Goal: Task Accomplishment & Management: Use online tool/utility

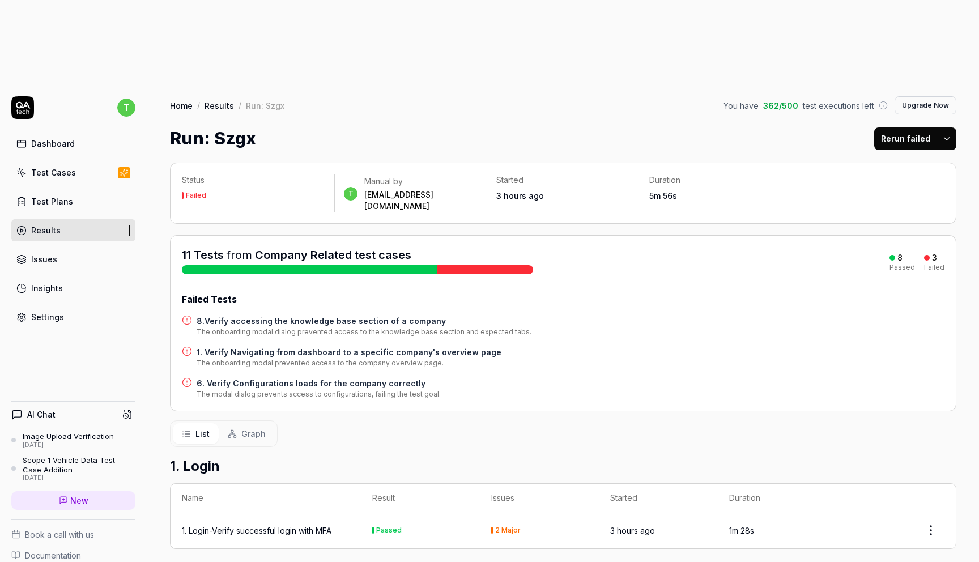
click at [338, 346] on h4 "1. Verify Navigating from dashboard to a specific company's overview page" at bounding box center [349, 352] width 305 height 12
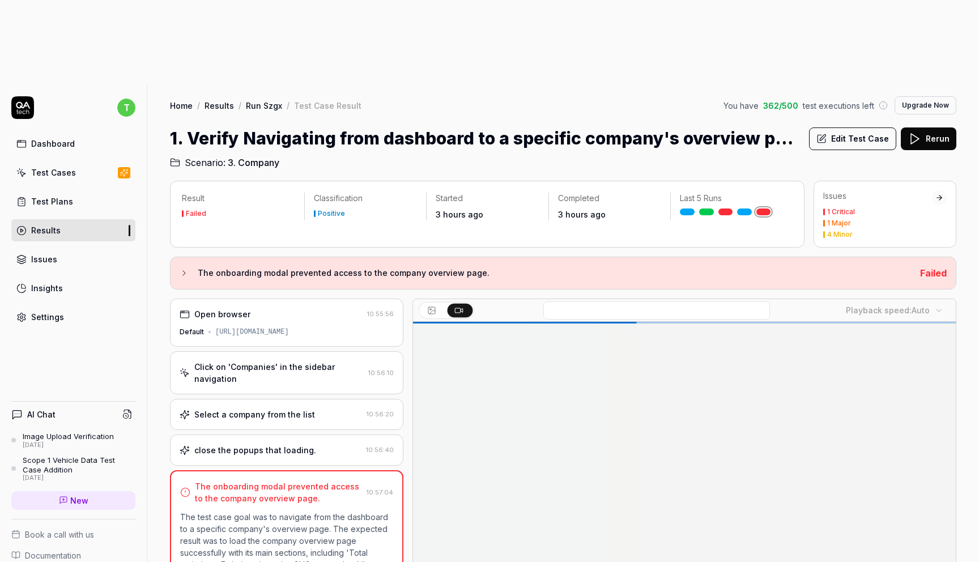
click at [846, 127] on button "Edit Test Case" at bounding box center [852, 138] width 87 height 23
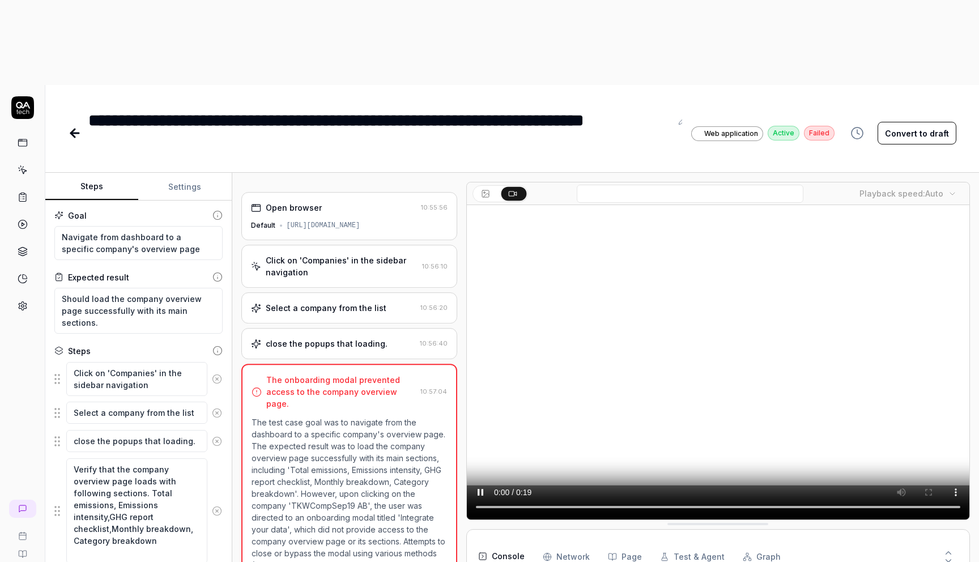
scroll to position [32, 0]
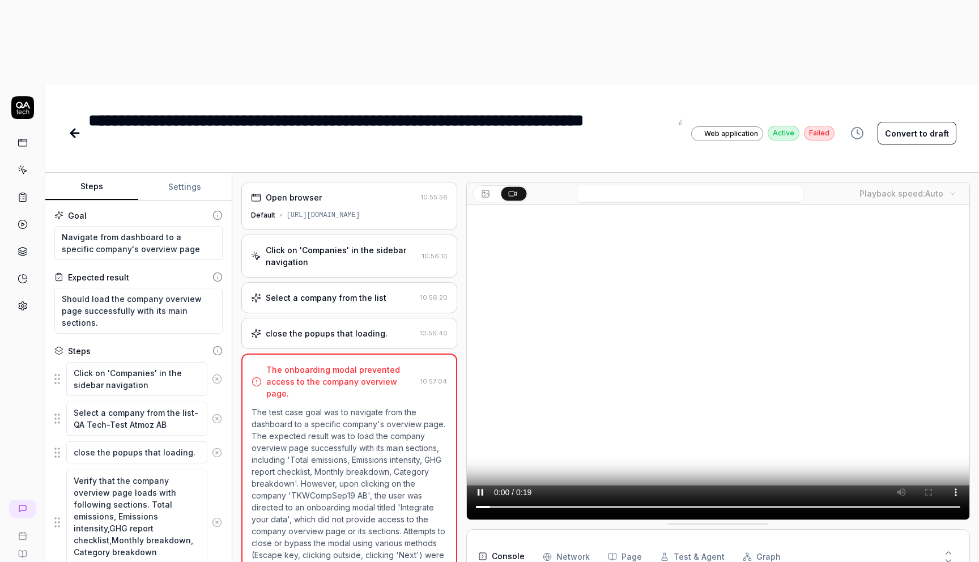
type textarea "*"
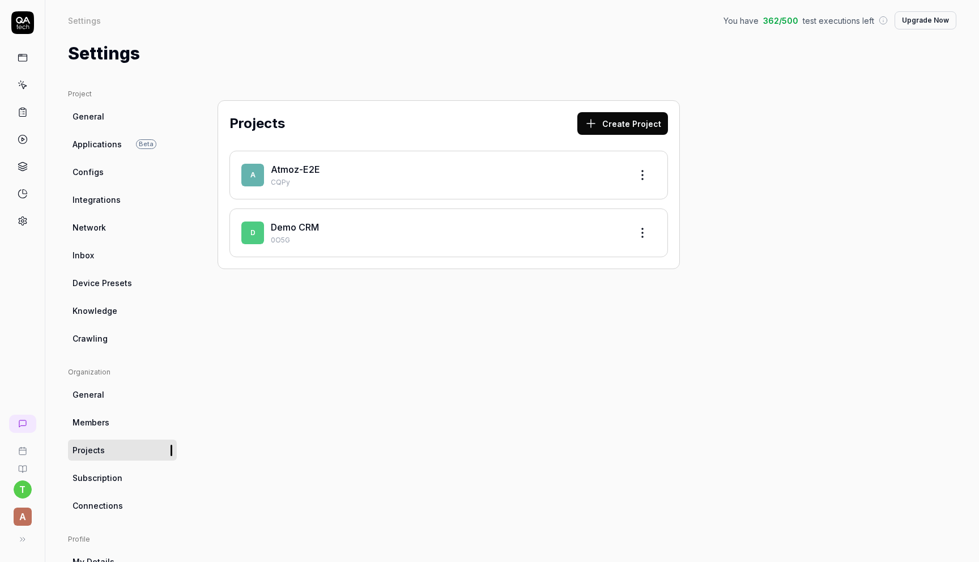
click at [296, 161] on div "A Atmoz-E2E CQPy" at bounding box center [448, 175] width 438 height 49
click at [299, 169] on link "Atmoz-E2E" at bounding box center [295, 169] width 49 height 11
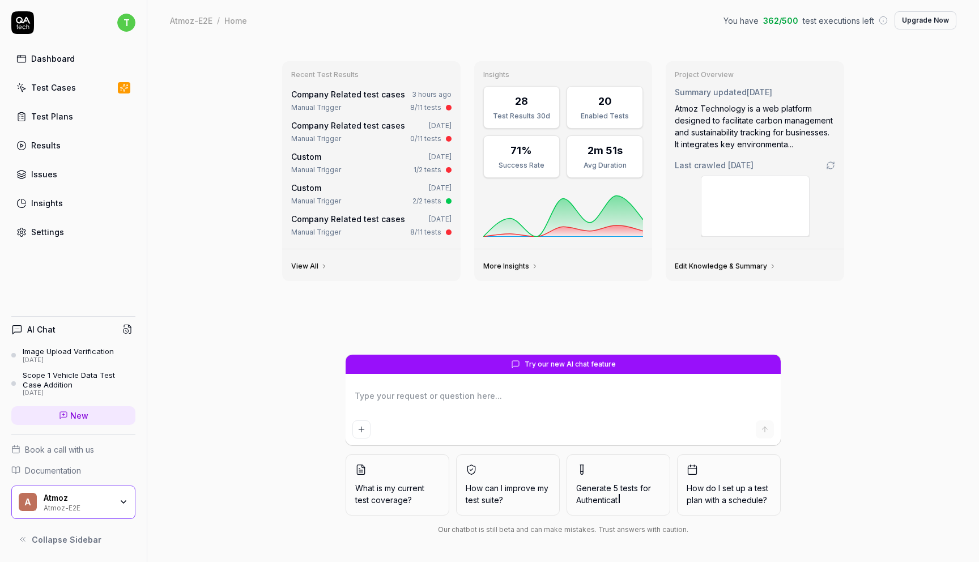
click at [91, 152] on link "Results" at bounding box center [73, 145] width 124 height 22
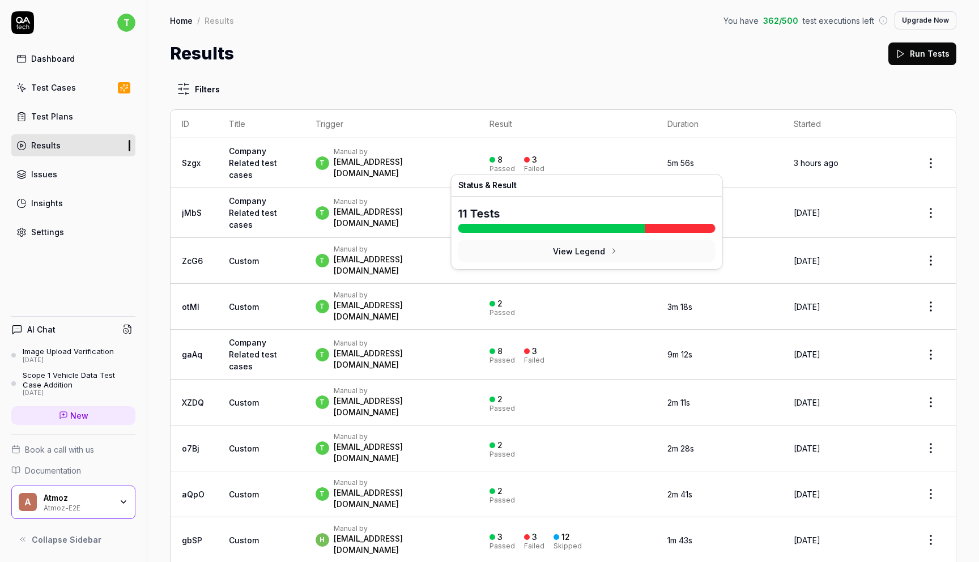
click at [544, 165] on div "Failed" at bounding box center [534, 168] width 20 height 7
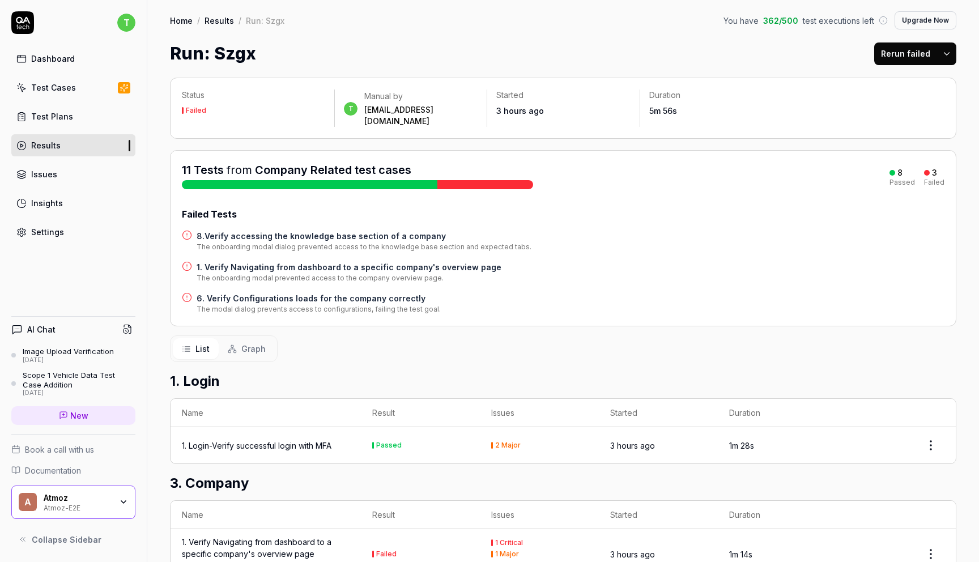
click at [373, 230] on h4 "8.Verify accessing the knowledge base section of a company" at bounding box center [364, 236] width 335 height 12
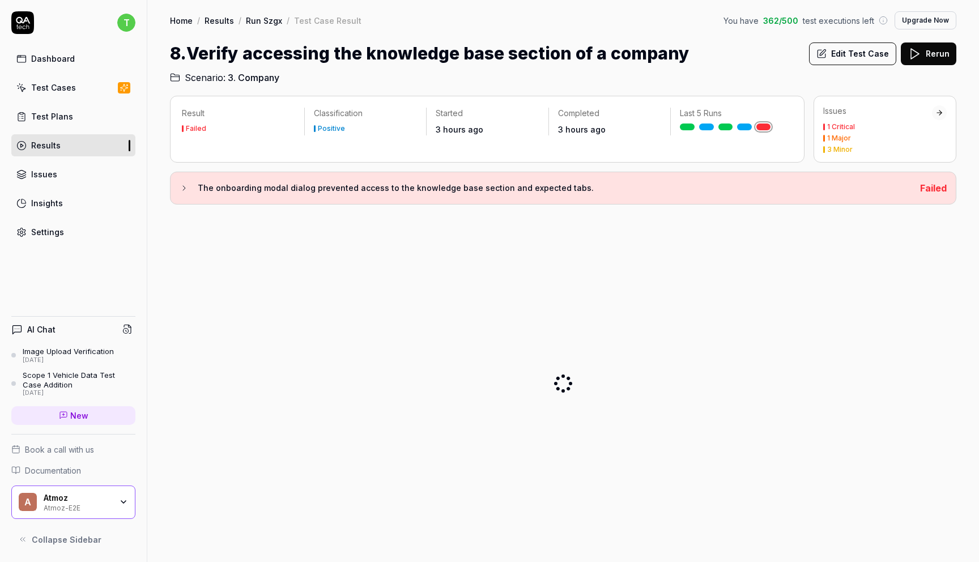
click at [867, 57] on button "Edit Test Case" at bounding box center [852, 53] width 87 height 23
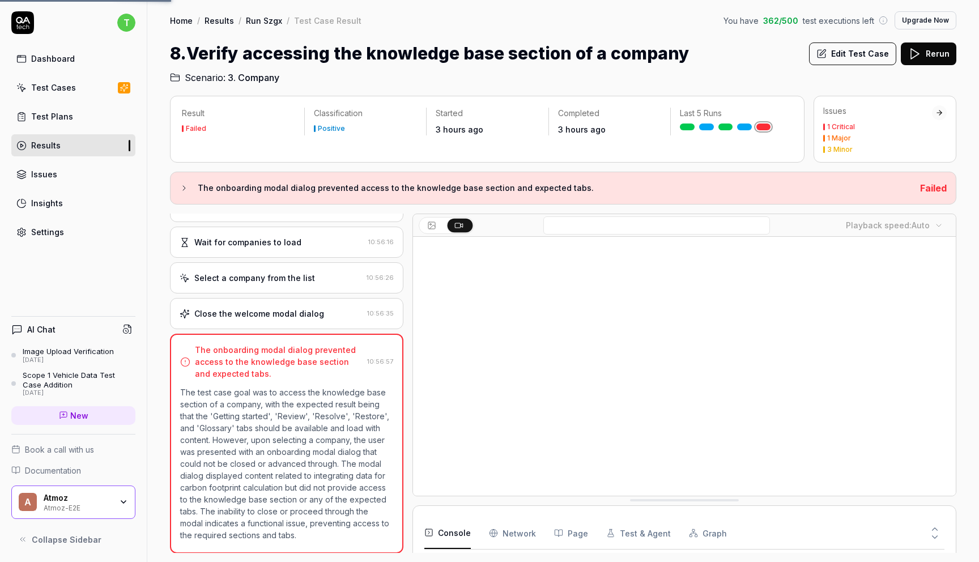
scroll to position [87, 0]
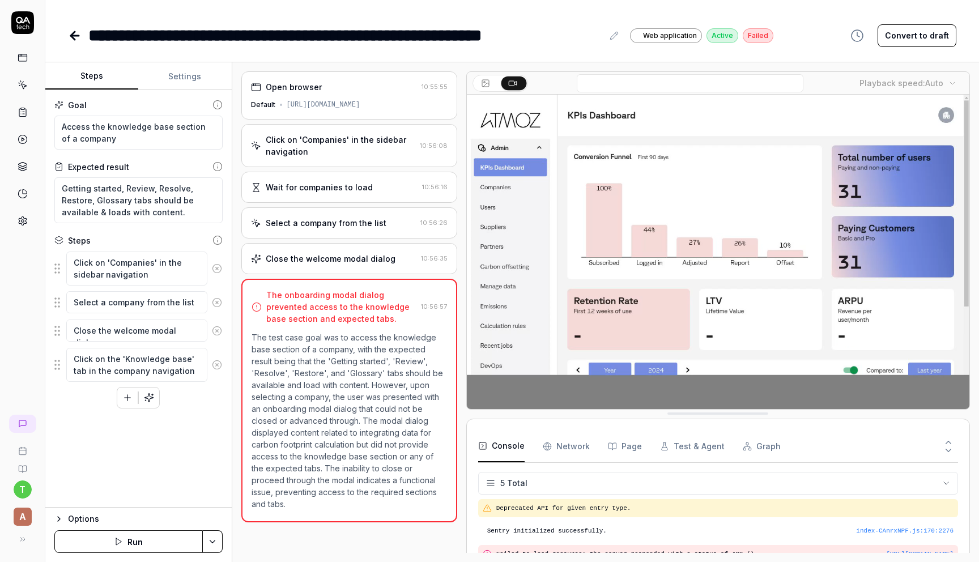
click at [382, 226] on div "Select a company from the list" at bounding box center [333, 223] width 165 height 12
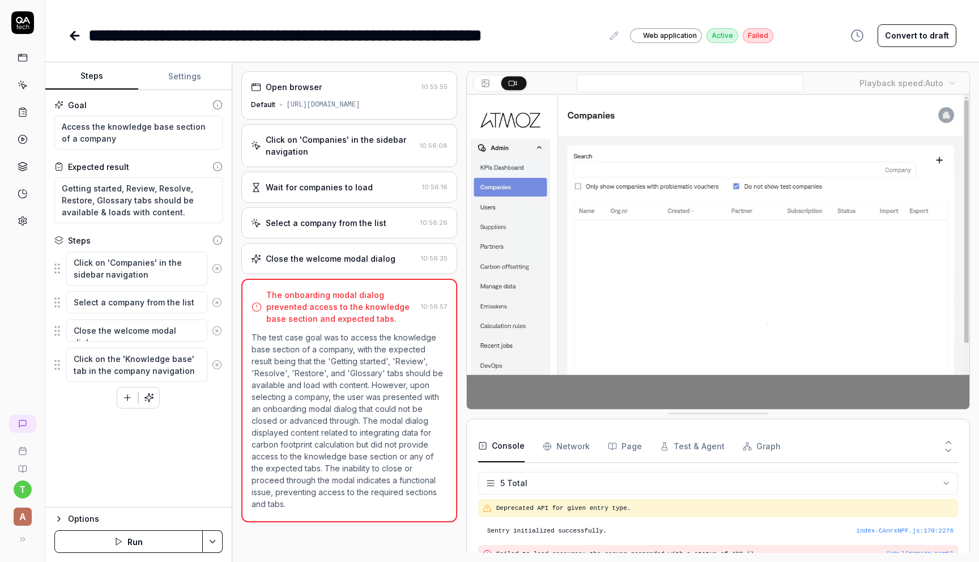
scroll to position [32, 0]
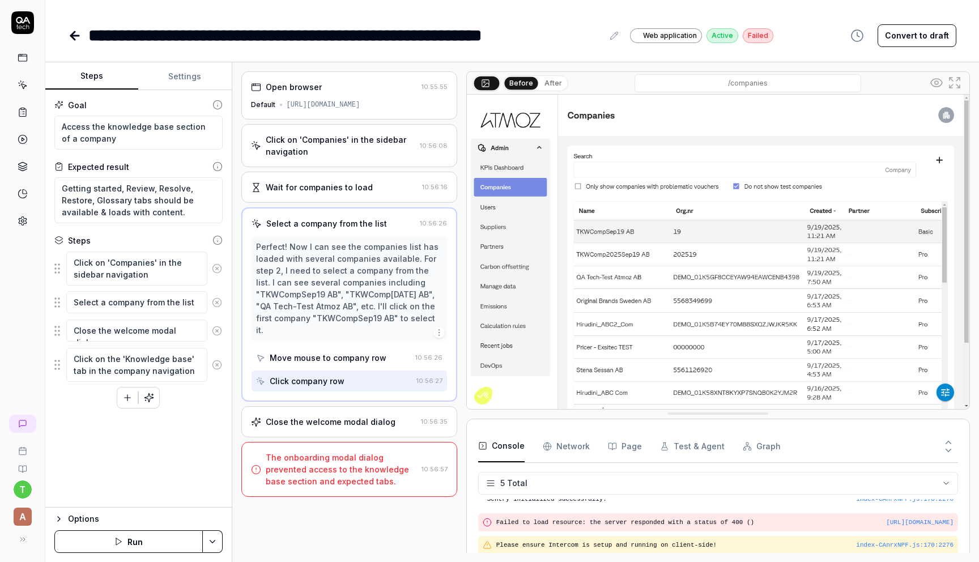
click at [331, 293] on div "Perfect! Now I can see the companies list has loaded with several companies ava…" at bounding box center [349, 288] width 186 height 95
drag, startPoint x: 297, startPoint y: 330, endPoint x: 284, endPoint y: 269, distance: 62.5
click at [284, 269] on div "Perfect! Now I can see the companies list has loaded with several companies ava…" at bounding box center [349, 288] width 186 height 95
click at [437, 328] on icon "button" at bounding box center [438, 332] width 9 height 9
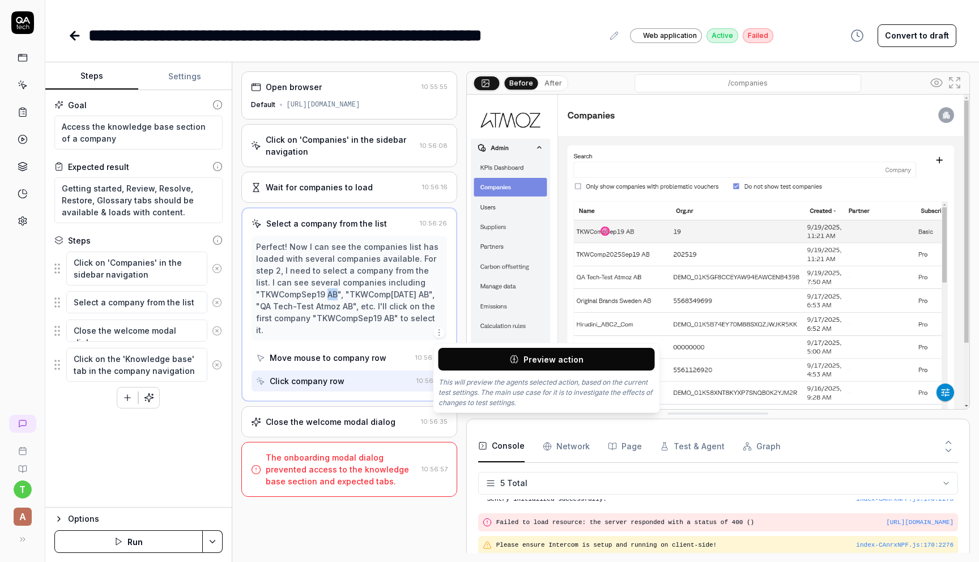
click at [361, 312] on div "Perfect! Now I can see the companies list has loaded with several companies ava…" at bounding box center [349, 288] width 186 height 95
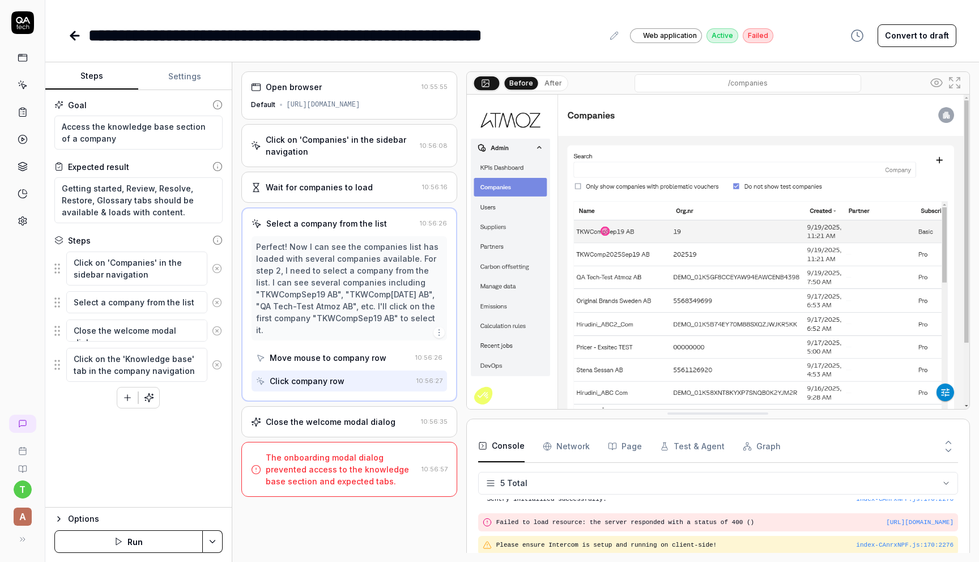
click at [342, 287] on div "Perfect! Now I can see the companies list has loaded with several companies ava…" at bounding box center [349, 288] width 186 height 95
click at [201, 300] on textarea "Select a company from the list" at bounding box center [136, 302] width 141 height 22
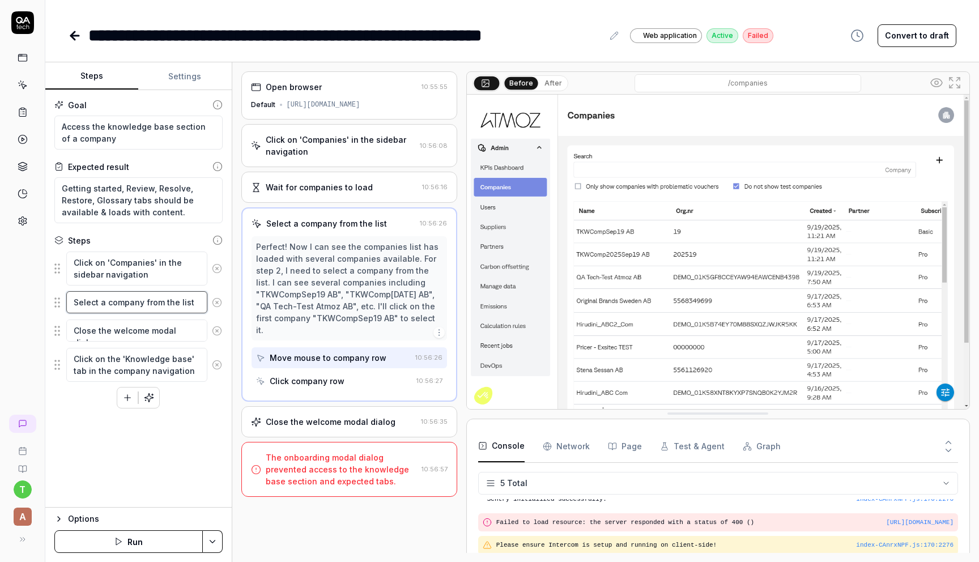
type textarea "*"
type textarea "Select a company from the list-"
type textarea "*"
type textarea "Select a company from the list-"
paste textarea "QA Tech-Test Atmoz AB"
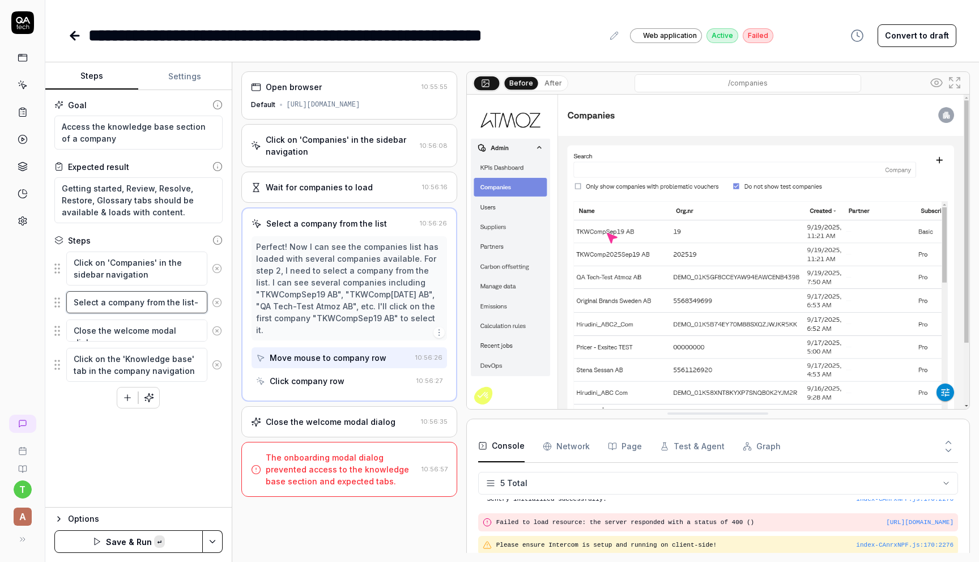
type textarea "*"
type textarea "Select a company from the list- QA Tech-Test Atmoz AB"
click at [148, 542] on button "Save & Run" at bounding box center [128, 541] width 148 height 23
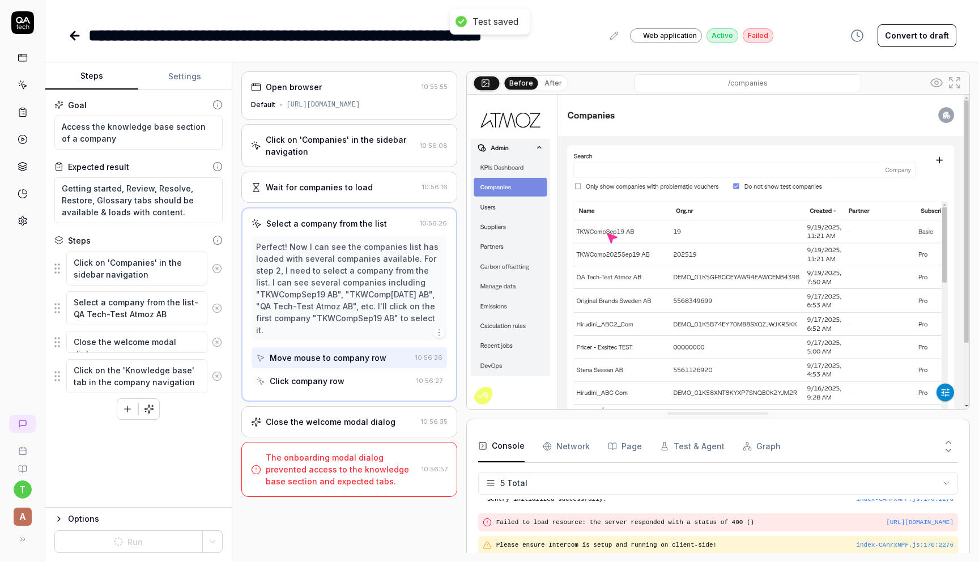
click at [77, 36] on icon at bounding box center [75, 36] width 8 height 0
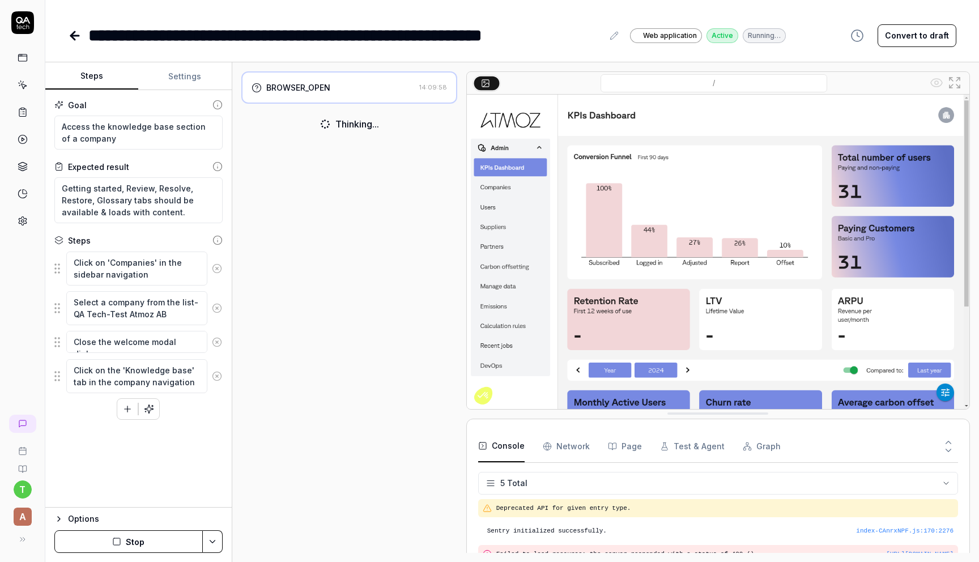
scroll to position [32, 0]
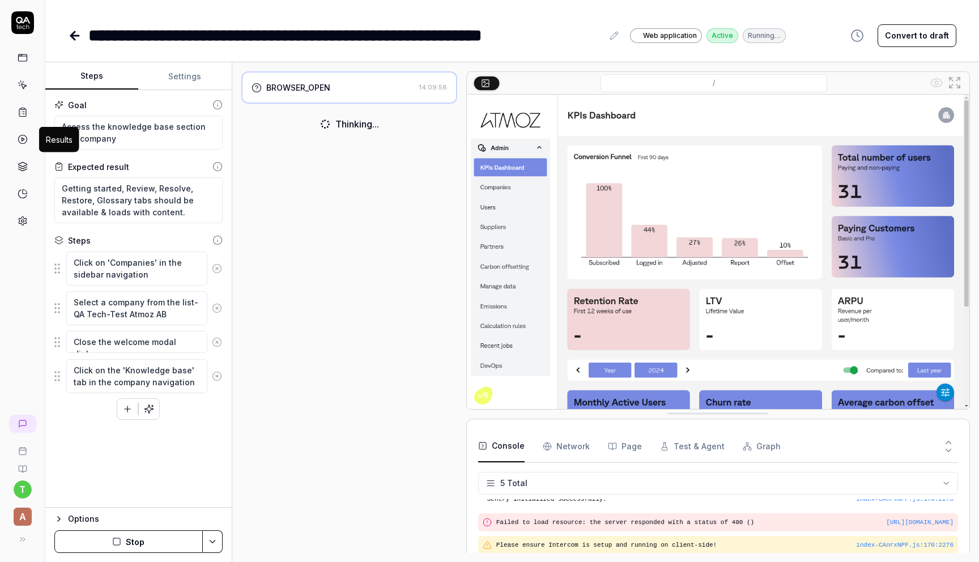
click at [24, 140] on icon at bounding box center [23, 139] width 10 height 10
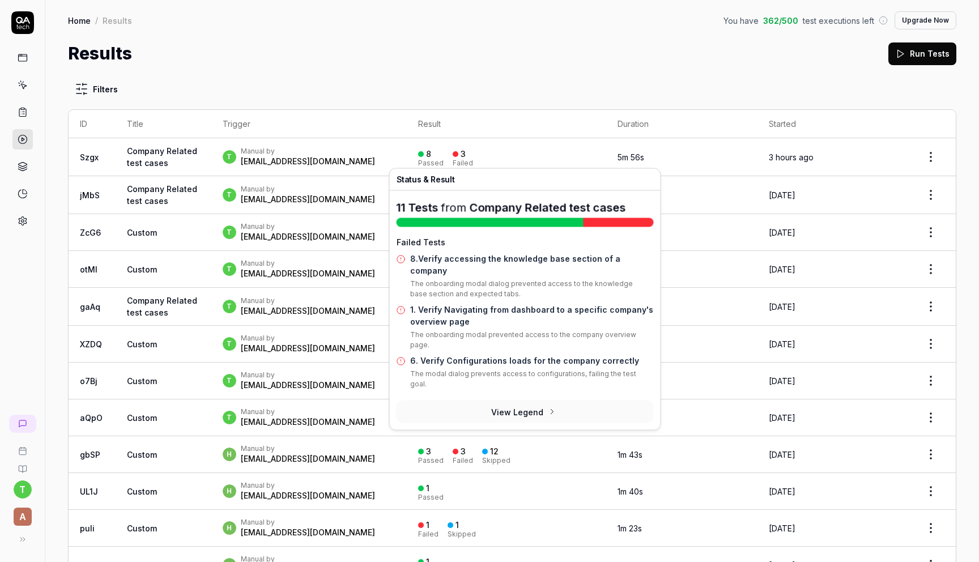
click at [510, 305] on link "1. Verify Navigating from dashboard to a specific company's overview page" at bounding box center [531, 316] width 243 height 22
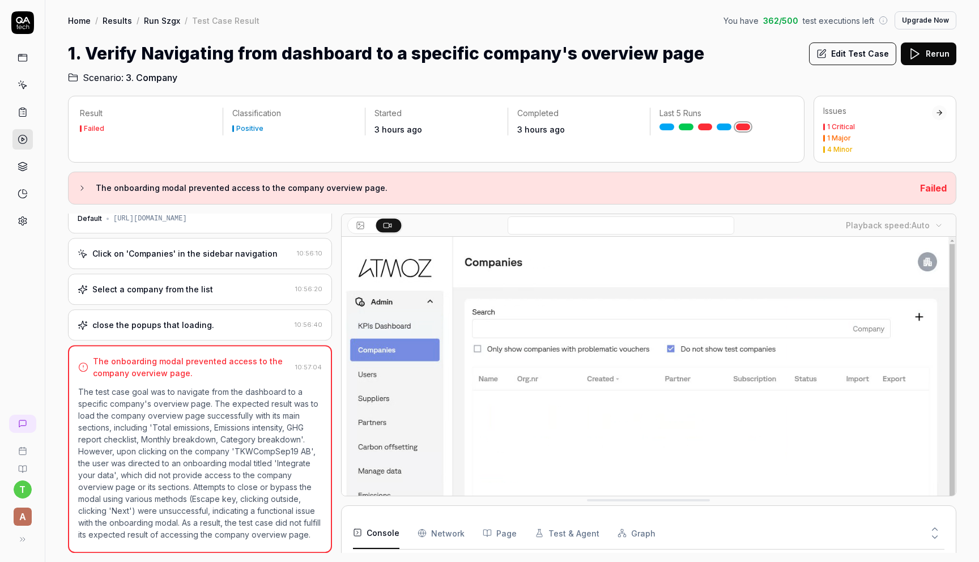
click at [862, 60] on button "Edit Test Case" at bounding box center [852, 53] width 87 height 23
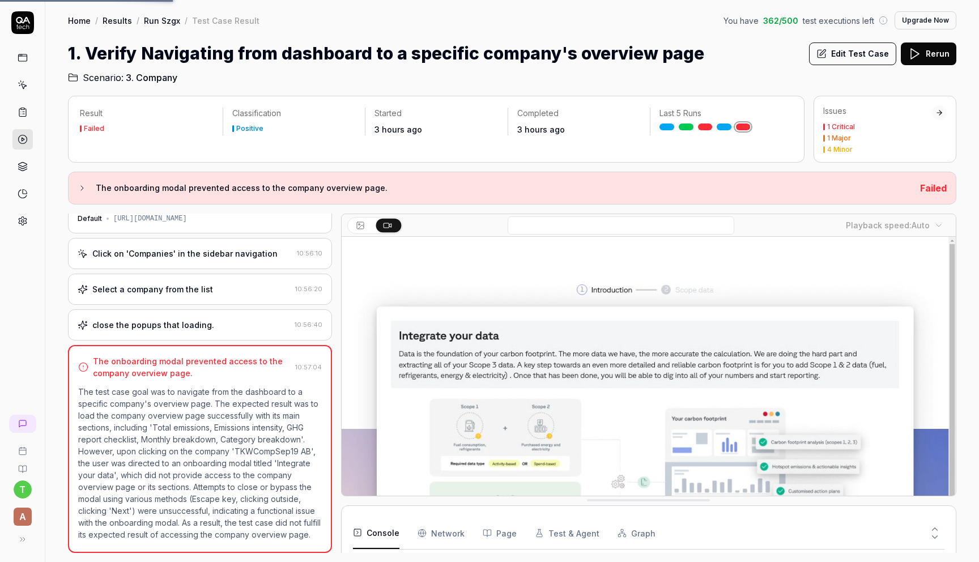
scroll to position [31, 0]
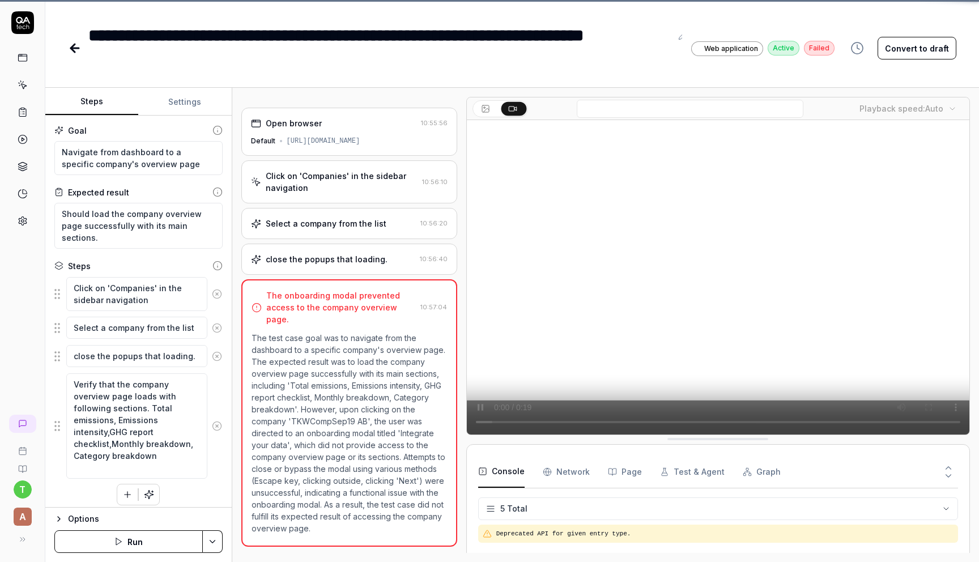
scroll to position [32, 0]
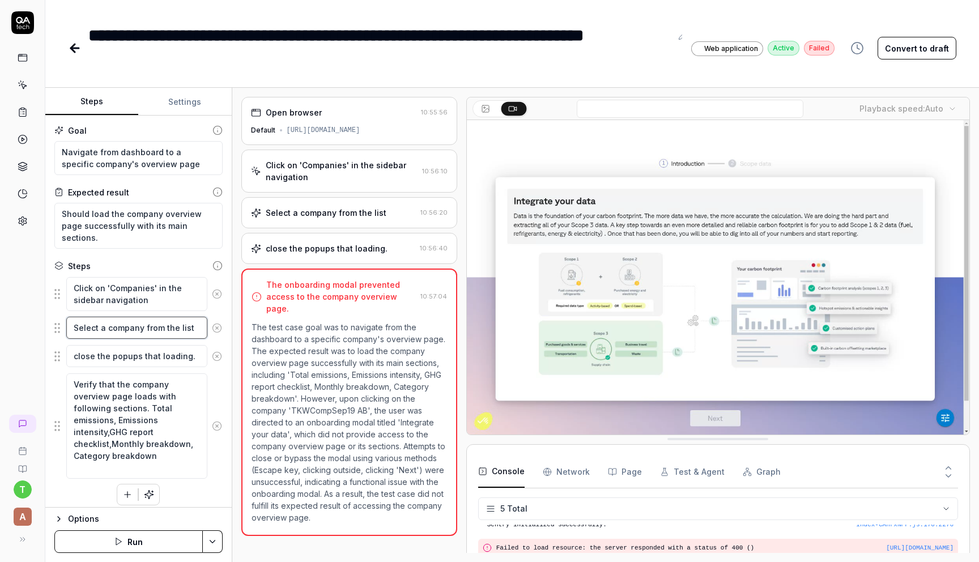
click at [193, 330] on textarea "Select a company from the list" at bounding box center [136, 328] width 141 height 22
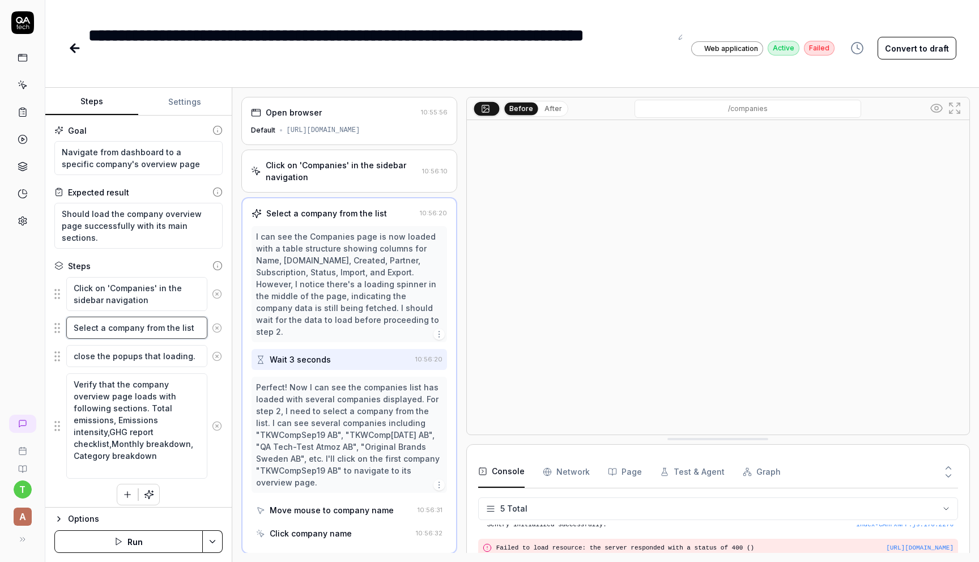
type textarea "*"
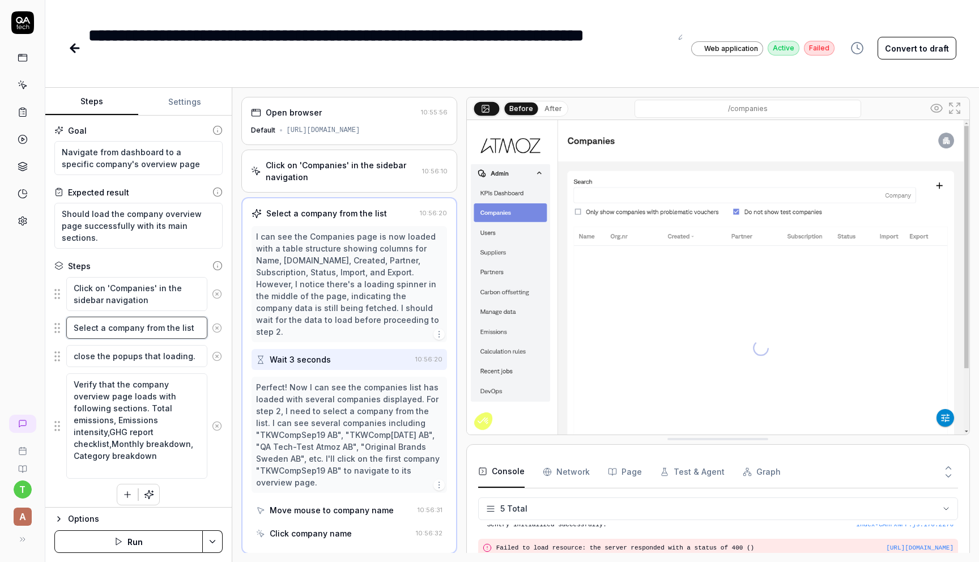
type textarea "Select a company from the list-"
paste textarea "QA Tech-Test Atmoz AB"
type textarea "*"
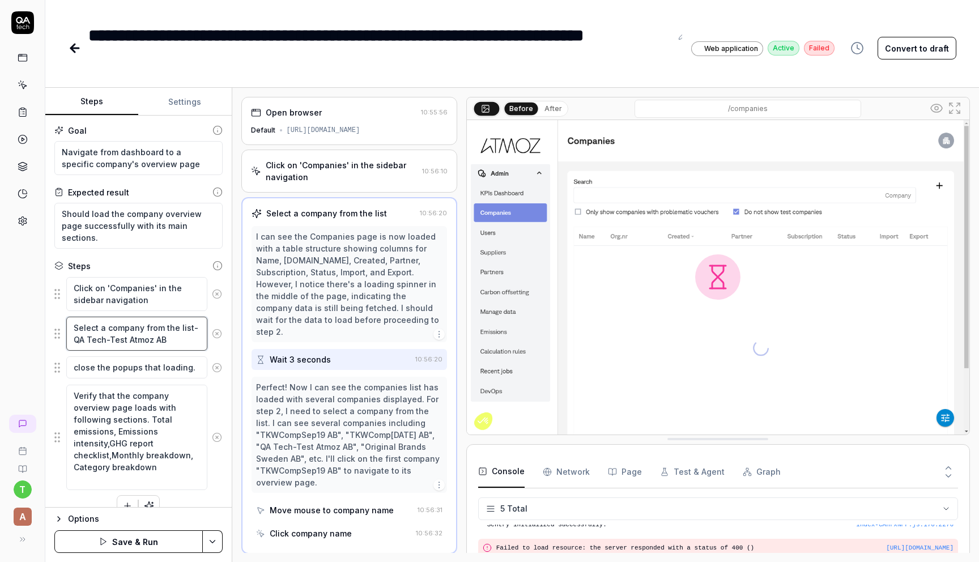
type textarea "Select a company from the list-QA Tech-Test Atmoz AB"
click at [130, 545] on button "Save & Run" at bounding box center [128, 541] width 148 height 23
click at [77, 49] on icon at bounding box center [75, 48] width 14 height 14
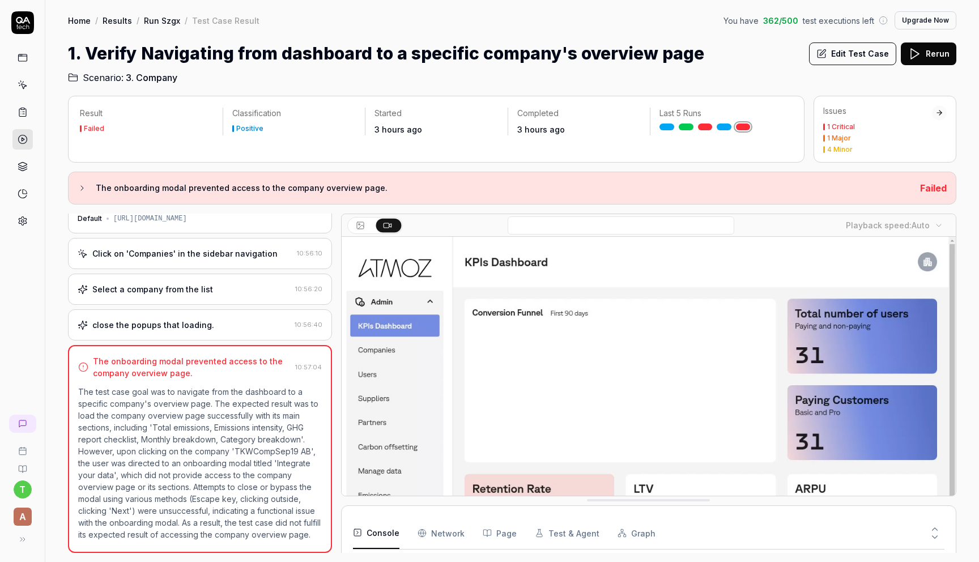
scroll to position [40, 0]
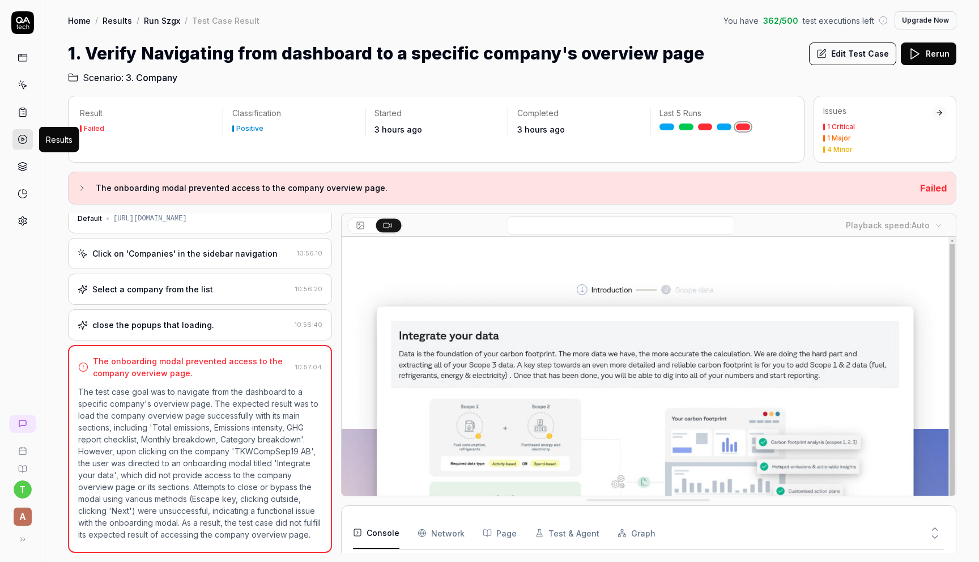
click at [24, 139] on icon at bounding box center [23, 139] width 10 height 10
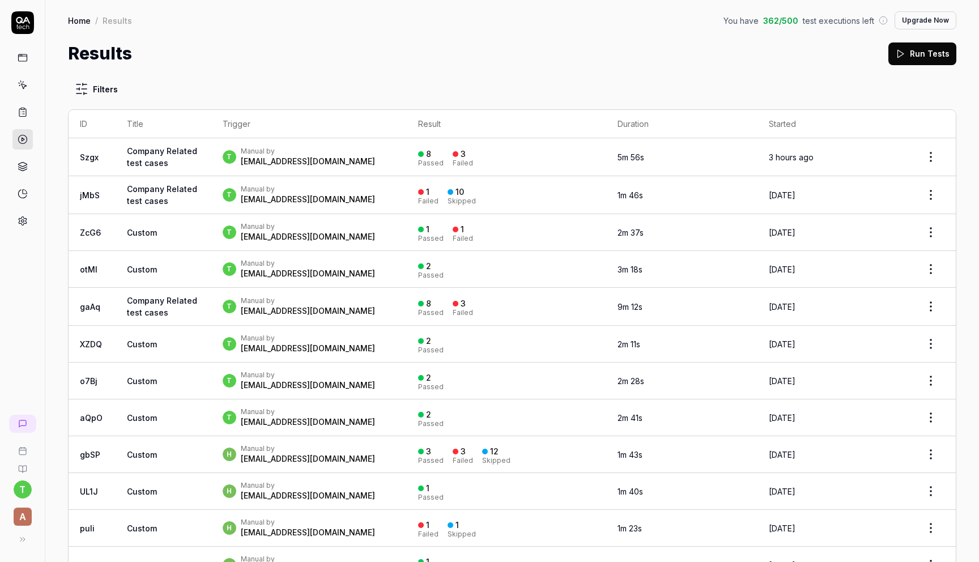
click at [473, 155] on div "3 Failed" at bounding box center [463, 157] width 20 height 19
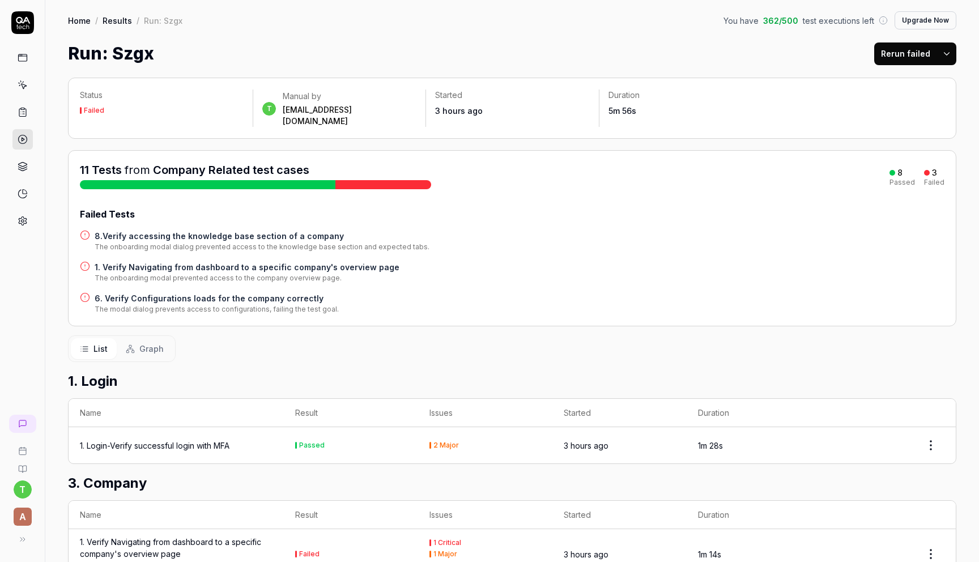
click at [288, 292] on h4 "6. Verify Configurations loads for the company correctly" at bounding box center [217, 298] width 244 height 12
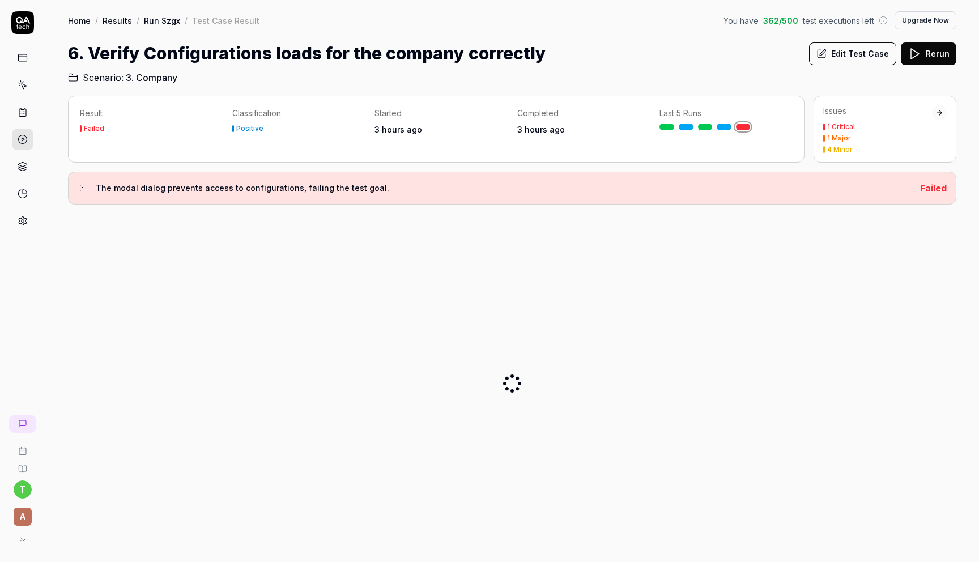
click at [841, 59] on button "Edit Test Case" at bounding box center [852, 53] width 87 height 23
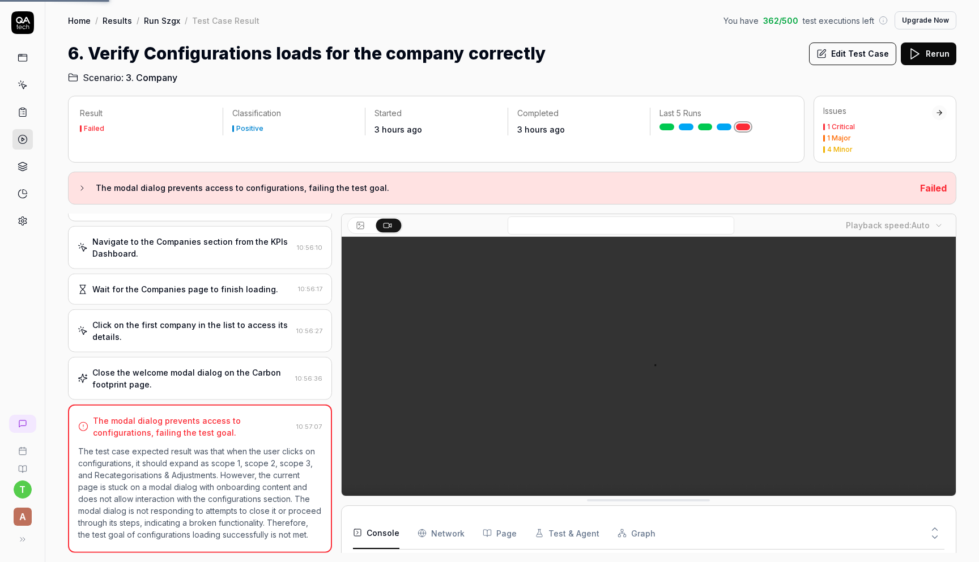
scroll to position [40, 0]
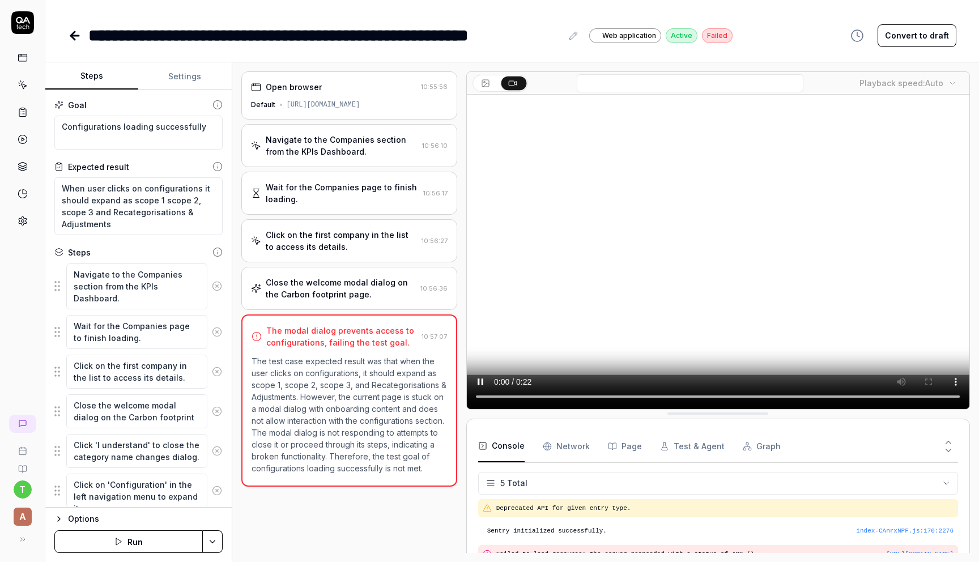
scroll to position [32, 0]
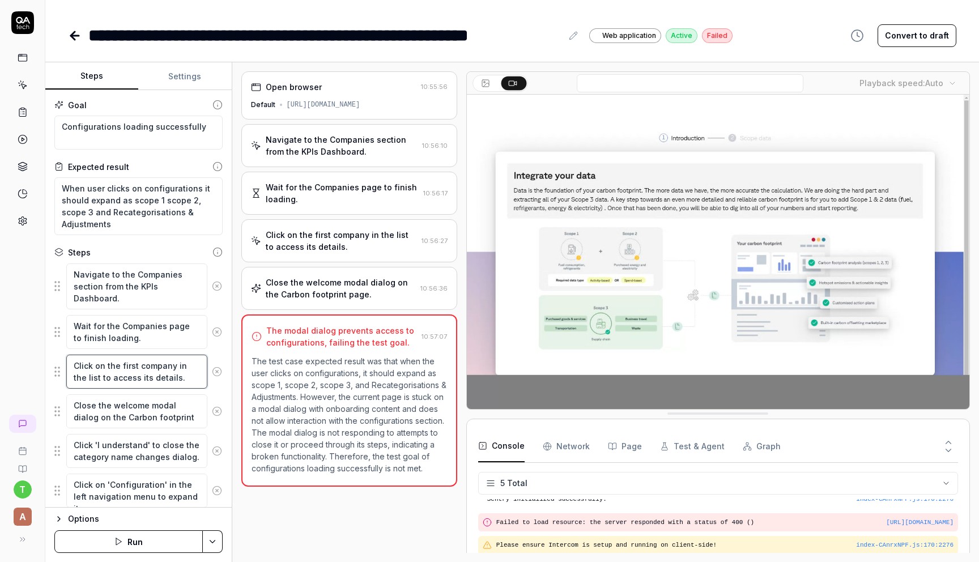
click at [167, 376] on textarea "Click on the first company in the list to access its details." at bounding box center [136, 372] width 141 height 34
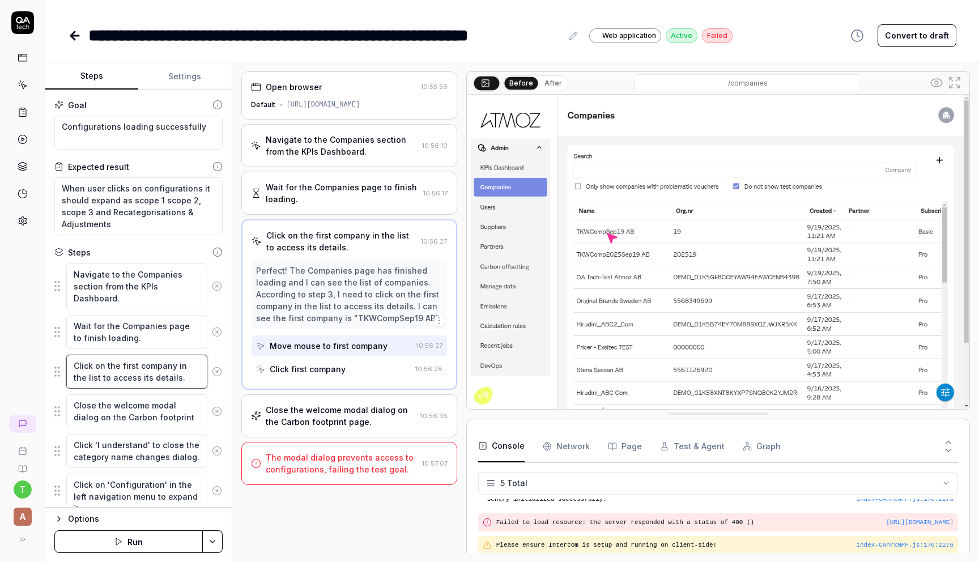
drag, startPoint x: 167, startPoint y: 376, endPoint x: 122, endPoint y: 364, distance: 45.8
click at [122, 364] on textarea "Click on the first company in the list to access its details." at bounding box center [136, 372] width 141 height 34
type textarea "*"
type textarea "Click on the f"
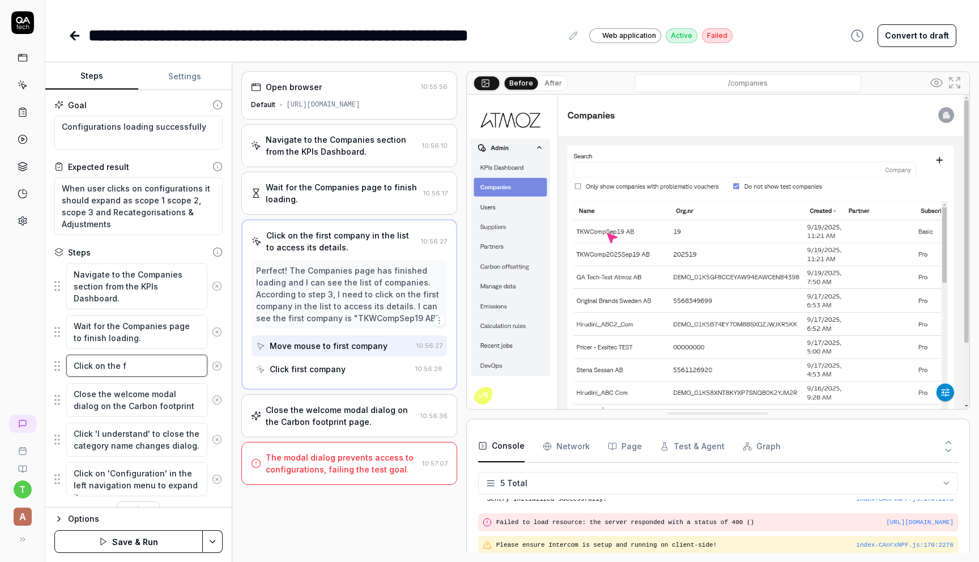
type textarea "*"
type textarea "Click on the"
type textarea "*"
type textarea "Click on the c"
type textarea "*"
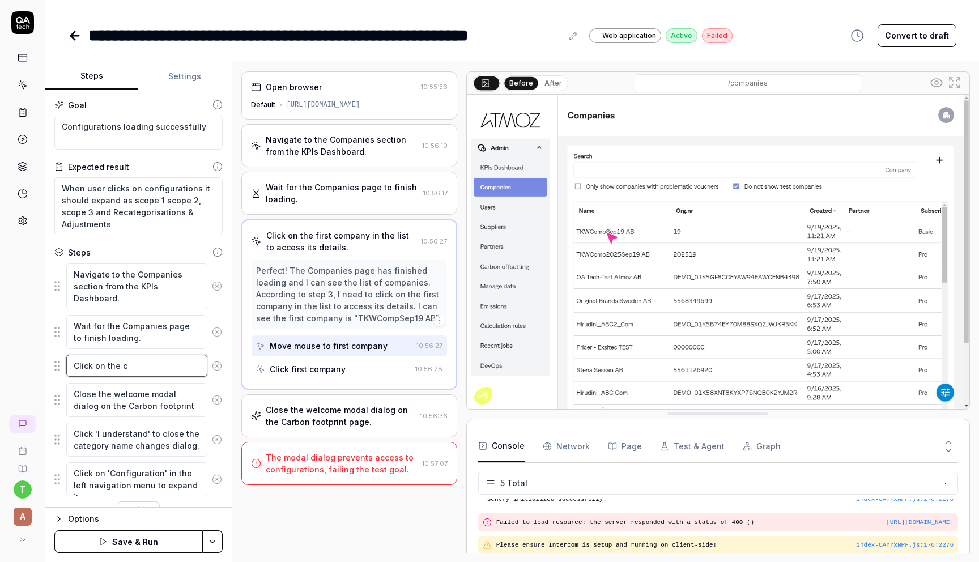
type textarea "Click on the co"
type textarea "*"
type textarea "Click on the com"
type textarea "*"
type textarea "Click on the comp"
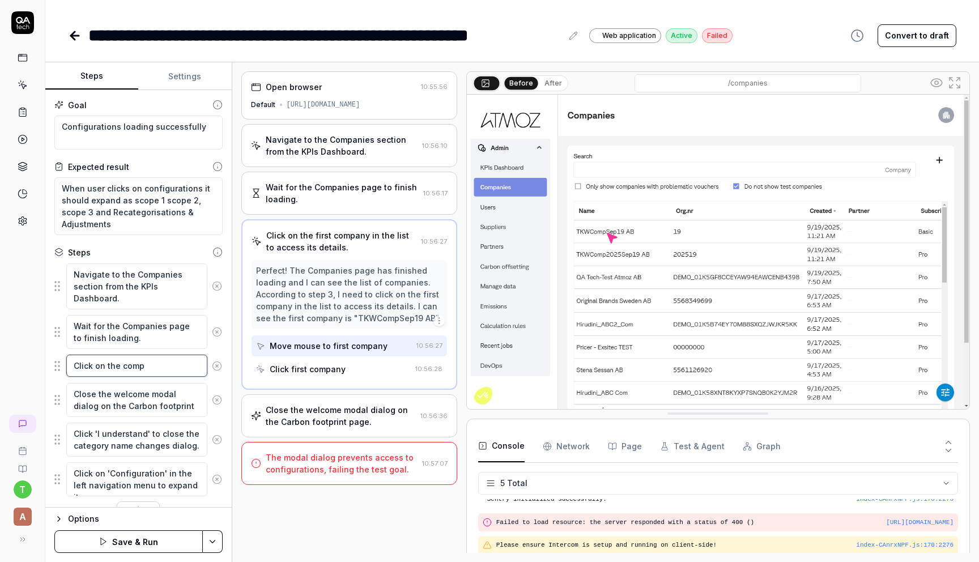
type textarea "*"
type textarea "Click on the compa"
type textarea "*"
type textarea "Click on the compan"
type textarea "*"
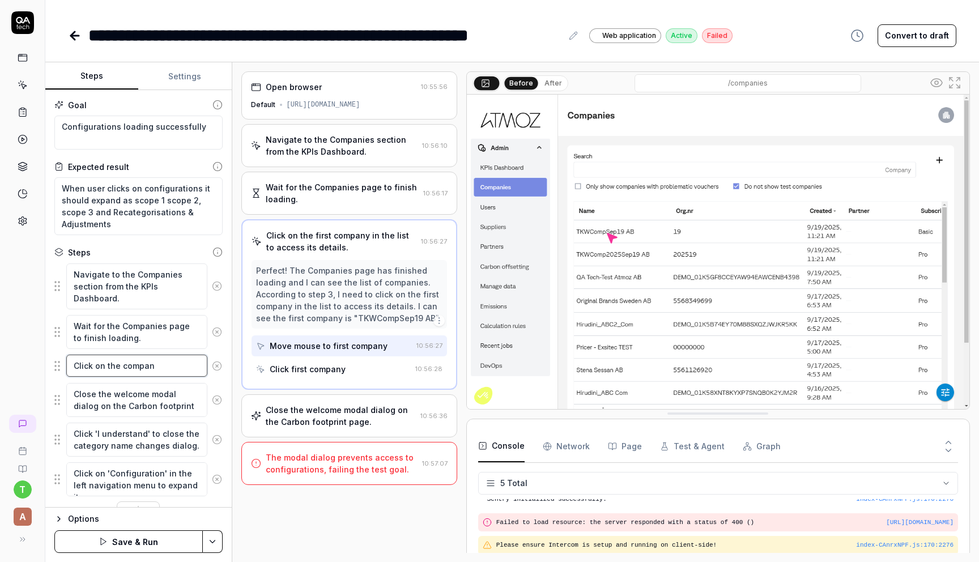
type textarea "Click on the company"
type textarea "*"
type textarea "Click on the company"
type textarea "*"
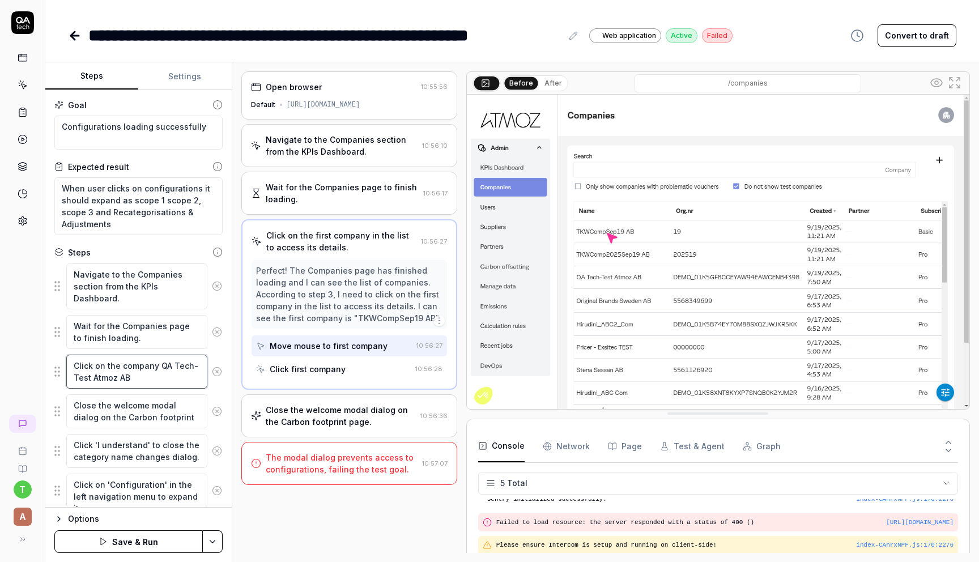
type textarea "Click on the company QA Tech-Test Atmoz AB"
click at [143, 543] on button "Save & Run" at bounding box center [128, 541] width 148 height 23
click at [74, 38] on icon at bounding box center [73, 36] width 4 height 8
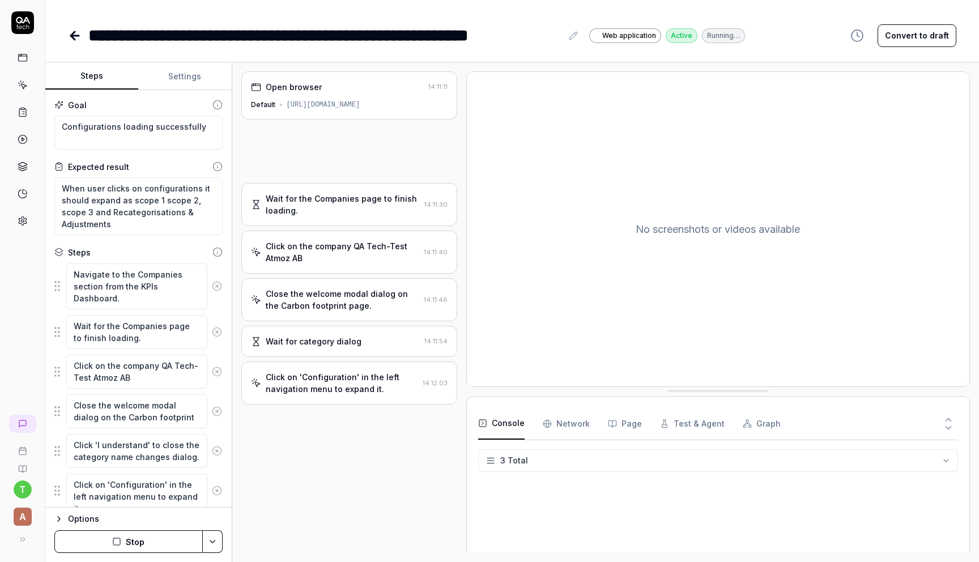
type textarea "*"
